Goal: Information Seeking & Learning: Check status

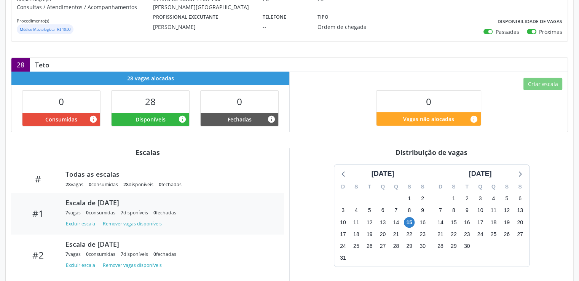
scroll to position [220, 0]
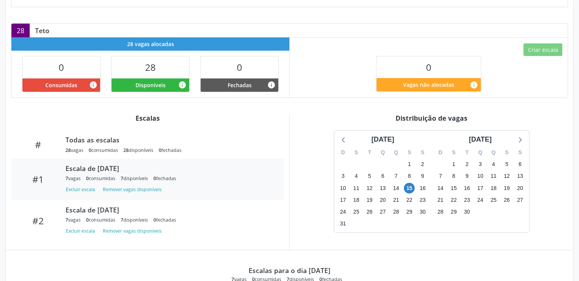
click at [326, 115] on div "Distribuição de vagas" at bounding box center [431, 118] width 273 height 8
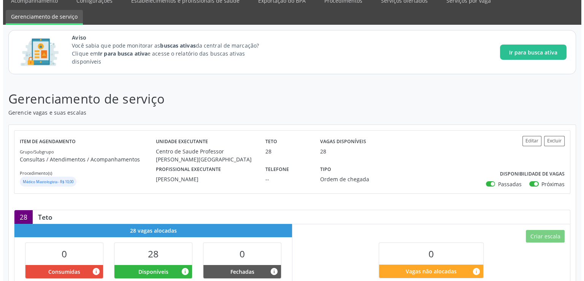
scroll to position [0, 0]
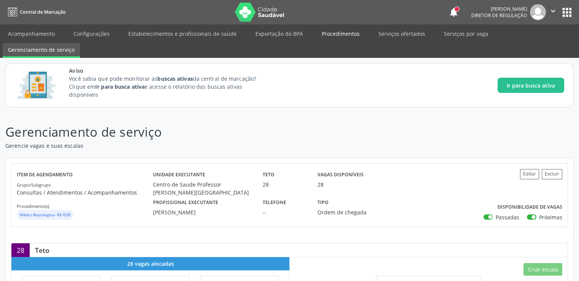
click at [340, 33] on link "Procedimentos" at bounding box center [340, 33] width 49 height 13
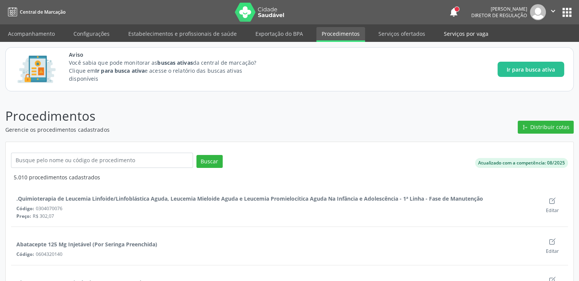
click at [446, 32] on link "Serviços por vaga" at bounding box center [465, 33] width 55 height 13
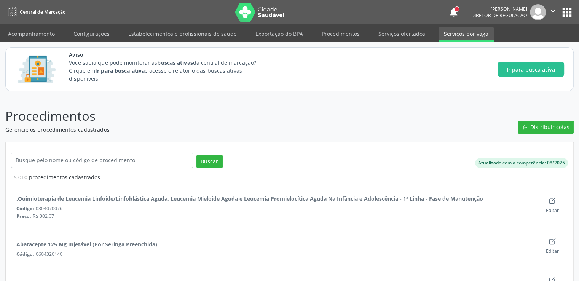
click at [446, 32] on link "Serviços por vaga" at bounding box center [465, 34] width 55 height 15
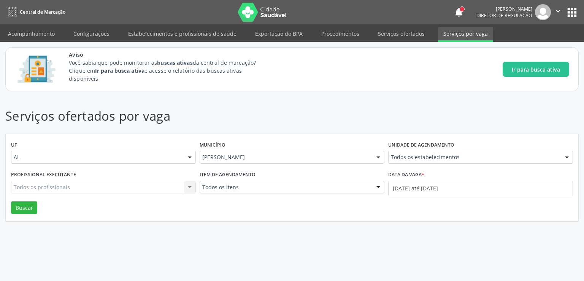
click at [79, 188] on div "Todos os profissionais Todos os profissionais Nenhum resultado encontrado para:…" at bounding box center [103, 187] width 185 height 13
click at [73, 188] on div "Todos os profissionais Todos os profissionais Nenhum resultado encontrado para:…" at bounding box center [103, 187] width 185 height 13
click at [383, 34] on link "Serviços ofertados" at bounding box center [401, 33] width 57 height 13
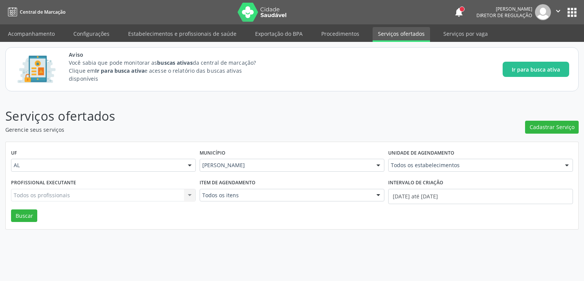
click at [391, 164] on input "text" at bounding box center [391, 168] width 0 height 15
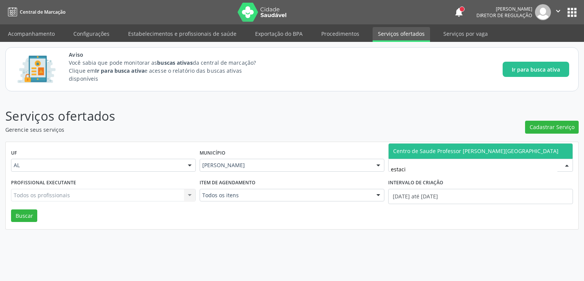
type input "estacio"
click at [444, 150] on span "Centro de Saude Professor [PERSON_NAME][GEOGRAPHIC_DATA]" at bounding box center [475, 150] width 165 height 7
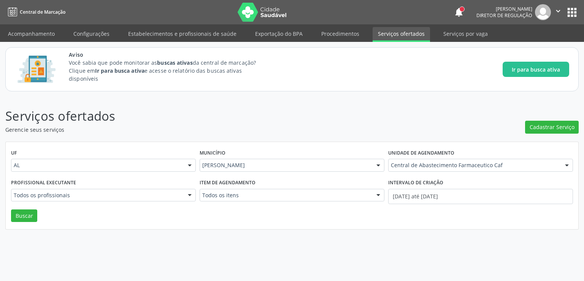
click at [14, 192] on input "text" at bounding box center [14, 198] width 0 height 15
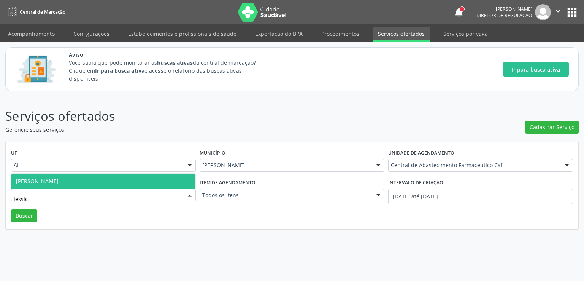
type input "[PERSON_NAME]"
click at [91, 183] on span "[PERSON_NAME]" at bounding box center [103, 180] width 184 height 15
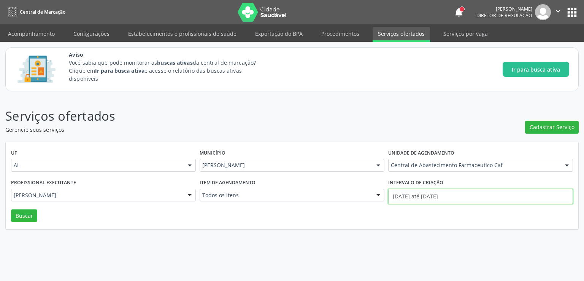
click at [431, 192] on input "[DATE] até [DATE]" at bounding box center [480, 196] width 185 height 15
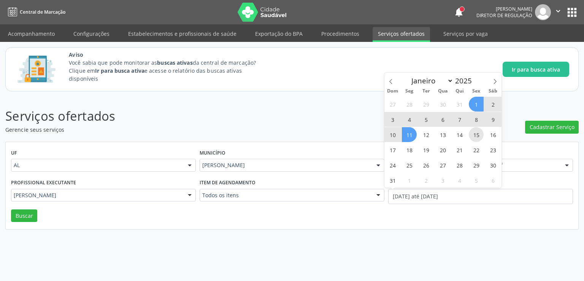
click at [474, 135] on span "15" at bounding box center [476, 134] width 15 height 15
type input "[DATE]"
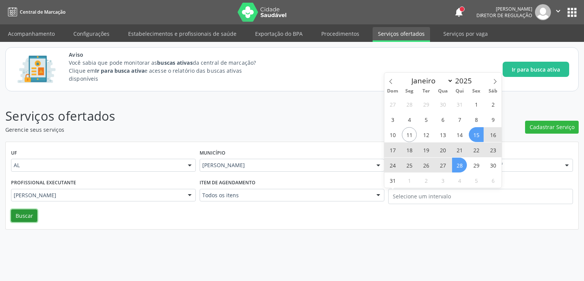
click at [22, 215] on button "Buscar" at bounding box center [24, 215] width 26 height 13
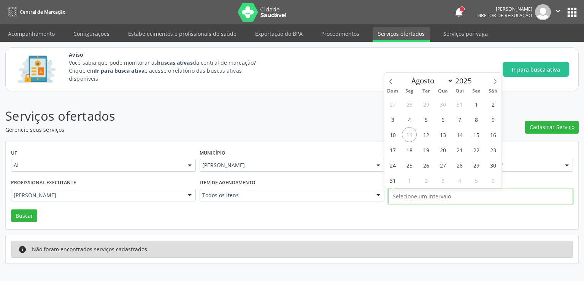
click at [420, 197] on input "text" at bounding box center [480, 196] width 185 height 15
click at [480, 138] on span "15" at bounding box center [476, 134] width 15 height 15
type input "[DATE]"
click at [480, 138] on div "Serviços ofertados Gerencie seus serviços Cadastrar Serviço UF AL AL Nenhum res…" at bounding box center [292, 185] width 574 height 157
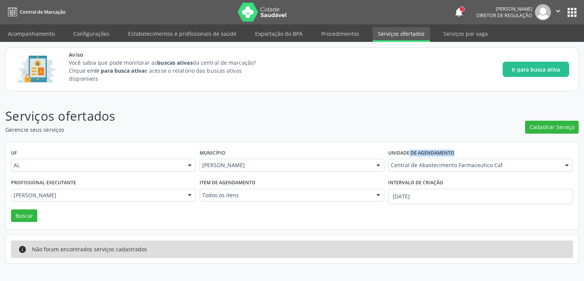
click at [480, 138] on div "Serviços ofertados Gerencie seus serviços Cadastrar Serviço UF AL AL Nenhum res…" at bounding box center [292, 185] width 574 height 157
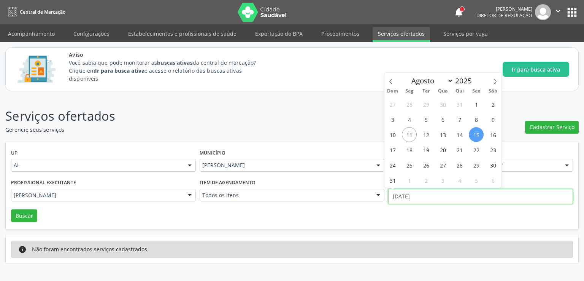
click at [423, 194] on input "[DATE]" at bounding box center [480, 196] width 185 height 15
click at [477, 133] on span "15" at bounding box center [476, 134] width 15 height 15
type input "[DATE]"
click at [477, 133] on span "15" at bounding box center [476, 134] width 15 height 15
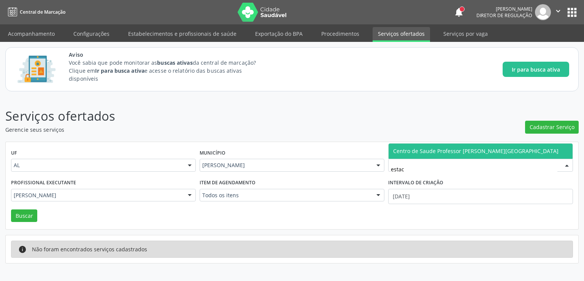
type input "estaci"
click at [429, 152] on span "Centro de Saude Professor [PERSON_NAME][GEOGRAPHIC_DATA]" at bounding box center [475, 150] width 165 height 7
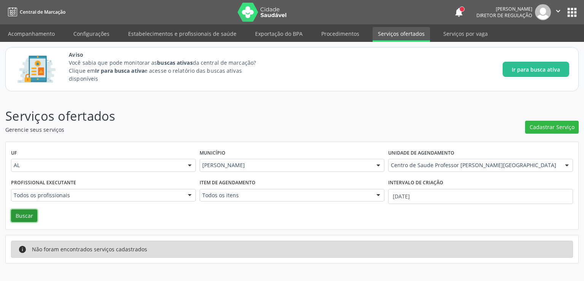
click at [30, 214] on button "Buscar" at bounding box center [24, 215] width 26 height 13
click at [330, 32] on link "Procedimentos" at bounding box center [340, 33] width 49 height 13
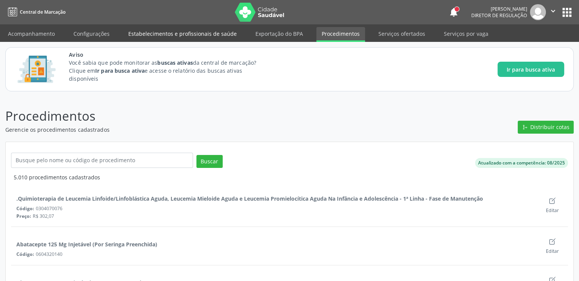
click at [179, 37] on link "Estabelecimentos e profissionais de saúde" at bounding box center [182, 33] width 119 height 13
